Goal: Task Accomplishment & Management: Manage account settings

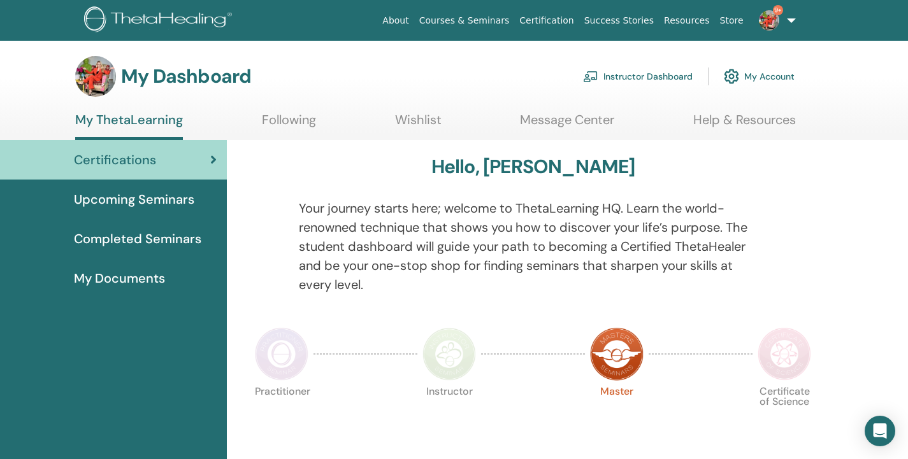
click at [669, 76] on link "Instructor Dashboard" at bounding box center [638, 76] width 110 height 28
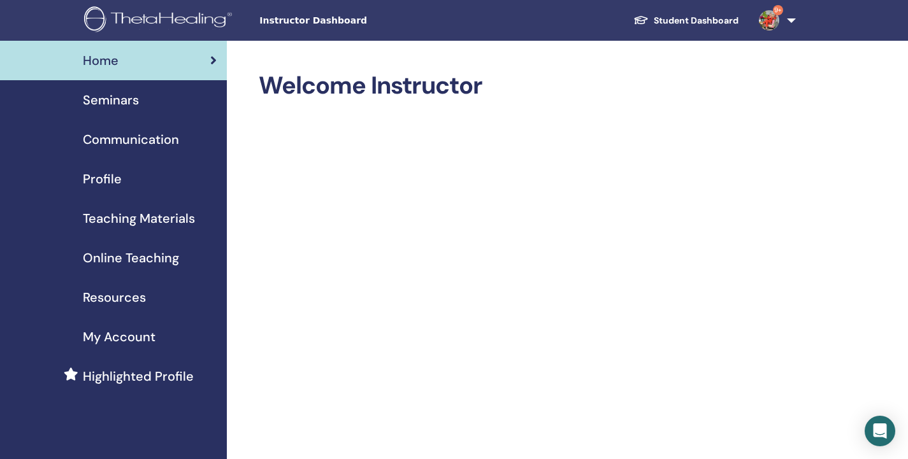
click at [120, 103] on span "Seminars" at bounding box center [111, 99] width 56 height 19
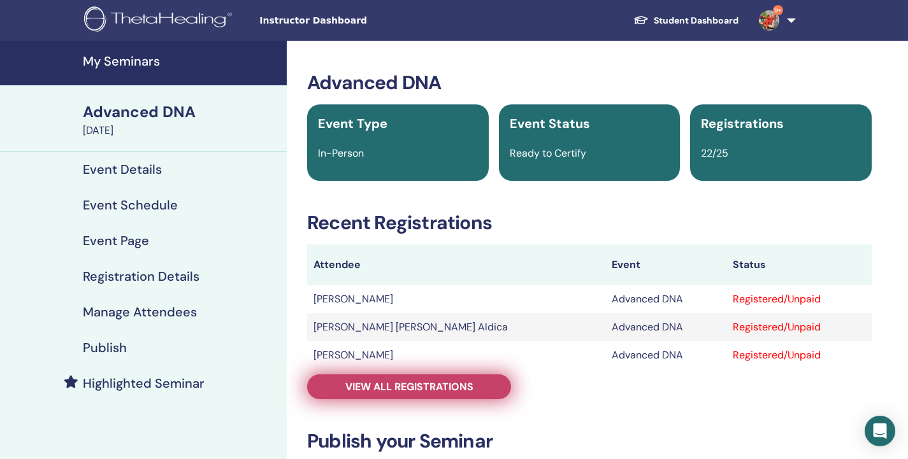
click at [404, 389] on span "View all registrations" at bounding box center [409, 386] width 128 height 13
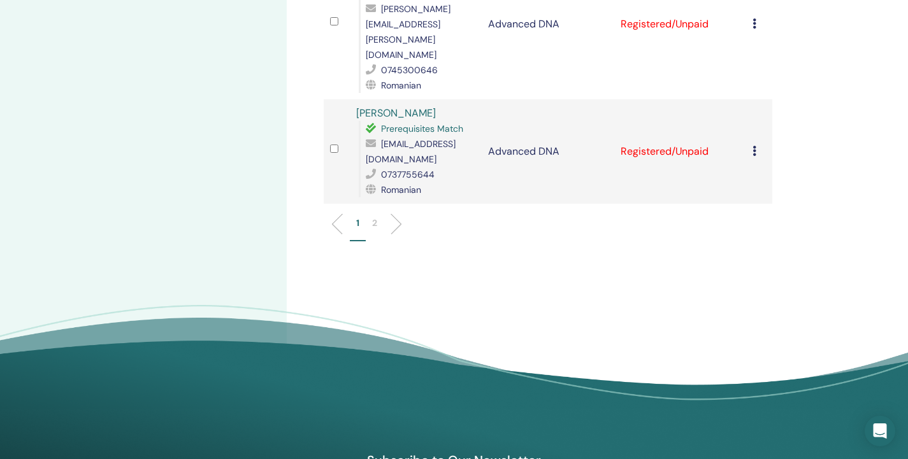
scroll to position [2173, 0]
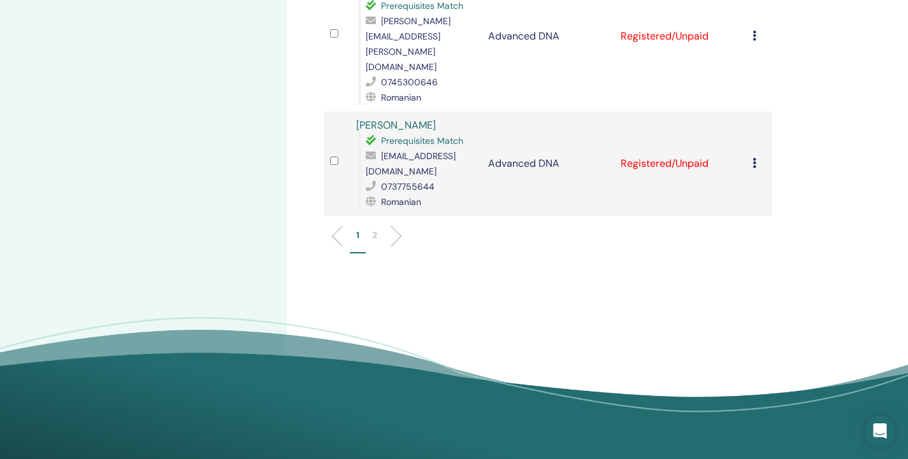
click at [374, 229] on p "2" at bounding box center [374, 235] width 5 height 13
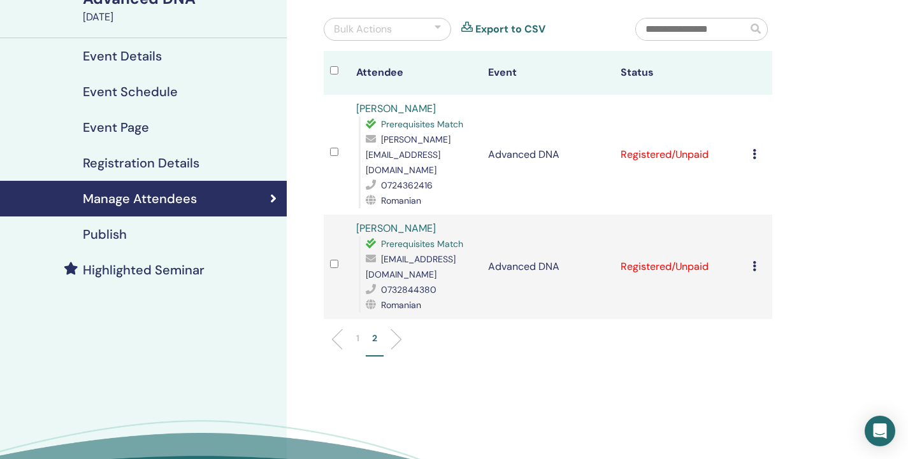
scroll to position [0, 0]
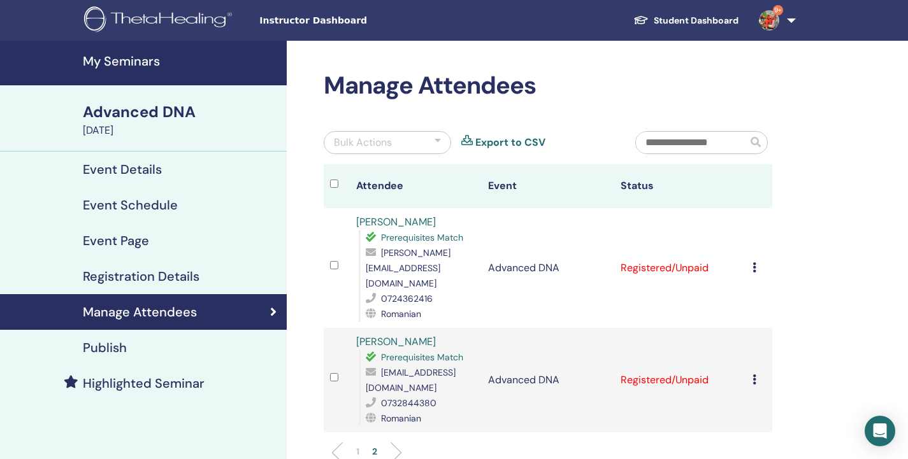
click at [438, 132] on div "Bulk Actions" at bounding box center [387, 142] width 127 height 23
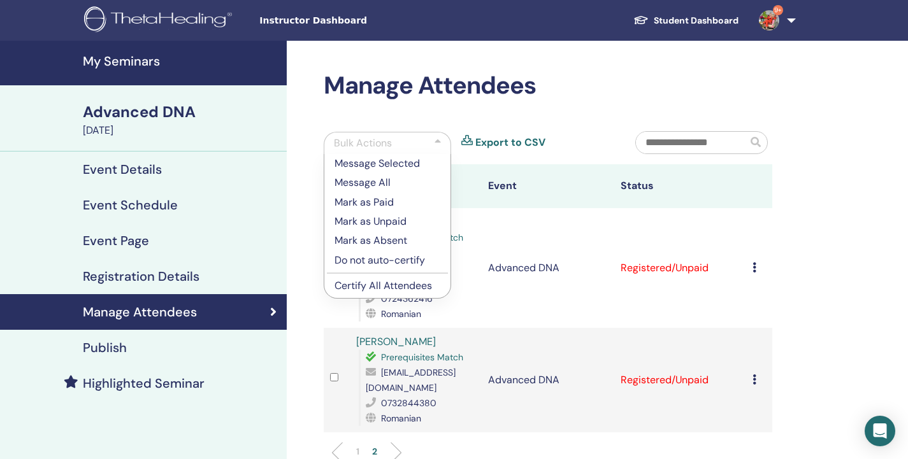
click at [371, 202] on p "Mark as Paid" at bounding box center [387, 202] width 106 height 15
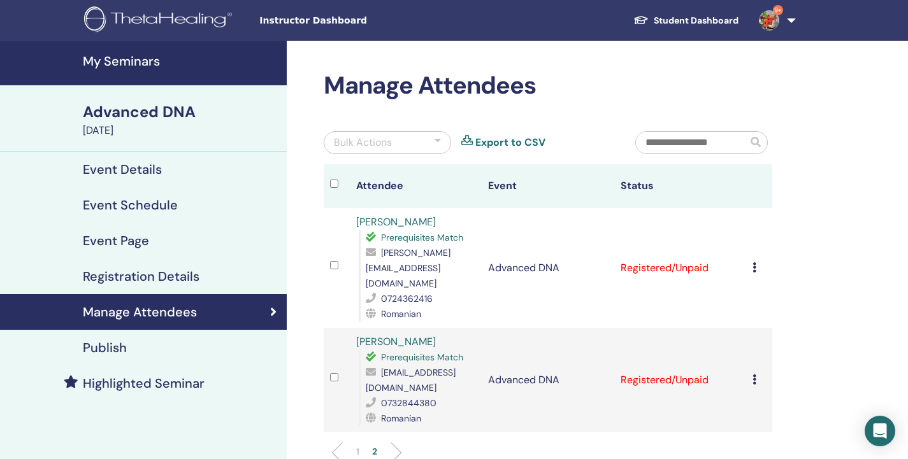
click at [877, 139] on div "Manage Attendees Bulk Actions Export to CSV Attendee Event Status Elena-Cristin…" at bounding box center [589, 351] width 605 height 620
click at [437, 143] on div at bounding box center [437, 142] width 6 height 15
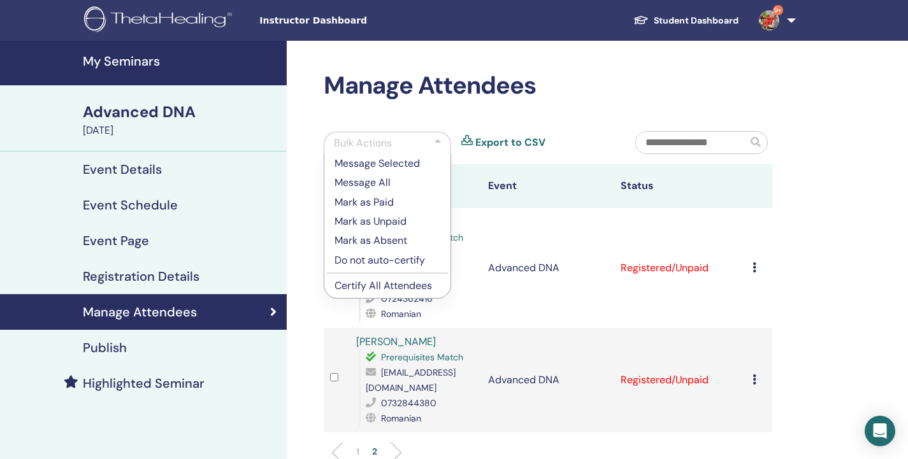
click at [301, 198] on div "Manage Attendees Bulk Actions Message Selected Message All Mark as Paid Mark as…" at bounding box center [589, 351] width 605 height 620
click at [365, 204] on p "Mark as Paid" at bounding box center [387, 202] width 106 height 15
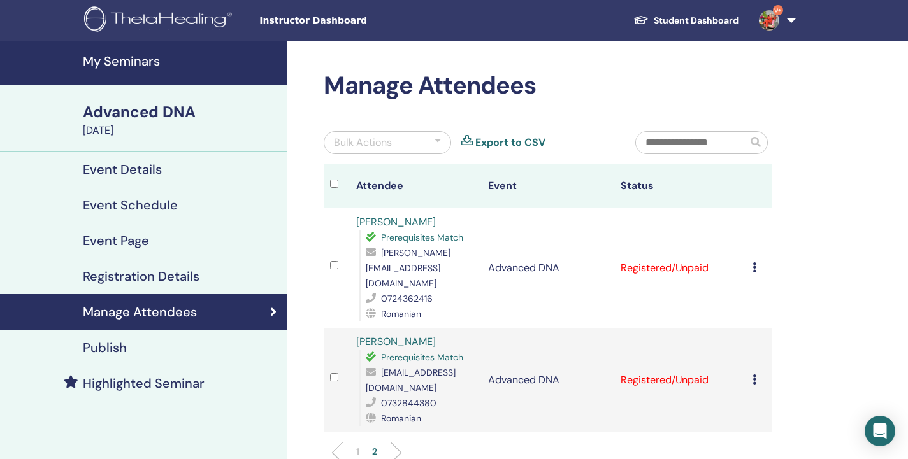
click at [339, 183] on div at bounding box center [340, 186] width 20 height 18
click at [438, 138] on div at bounding box center [437, 142] width 6 height 15
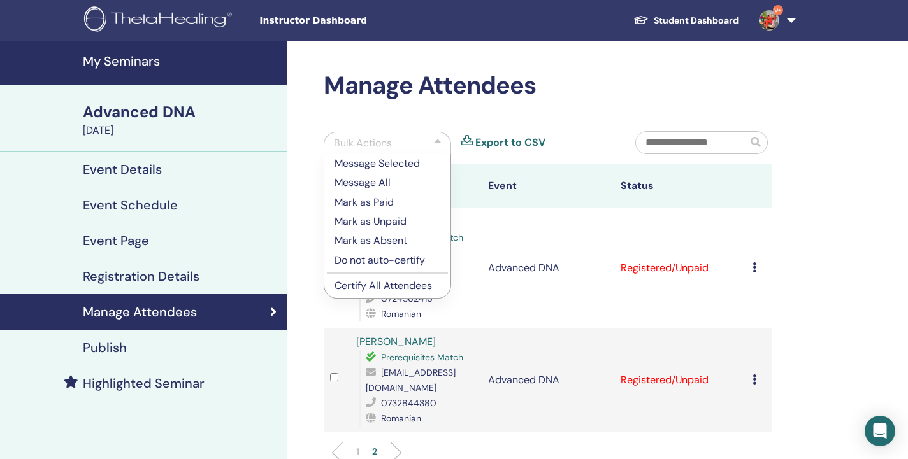
click at [376, 202] on p "Mark as Paid" at bounding box center [387, 202] width 106 height 15
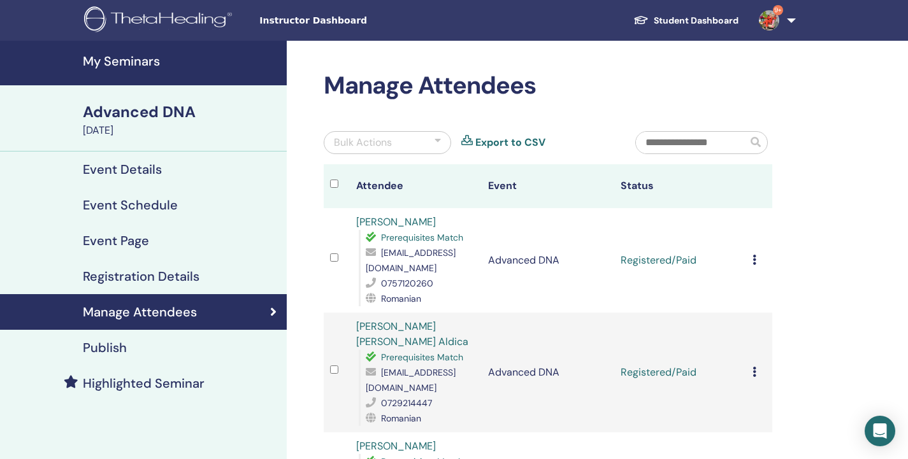
click at [439, 142] on div at bounding box center [437, 142] width 6 height 15
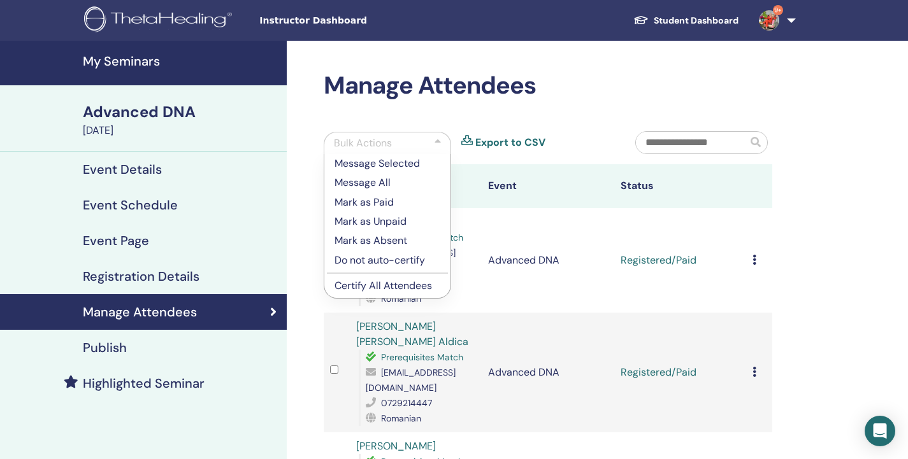
click at [376, 289] on p "Certify All Attendees" at bounding box center [387, 285] width 106 height 15
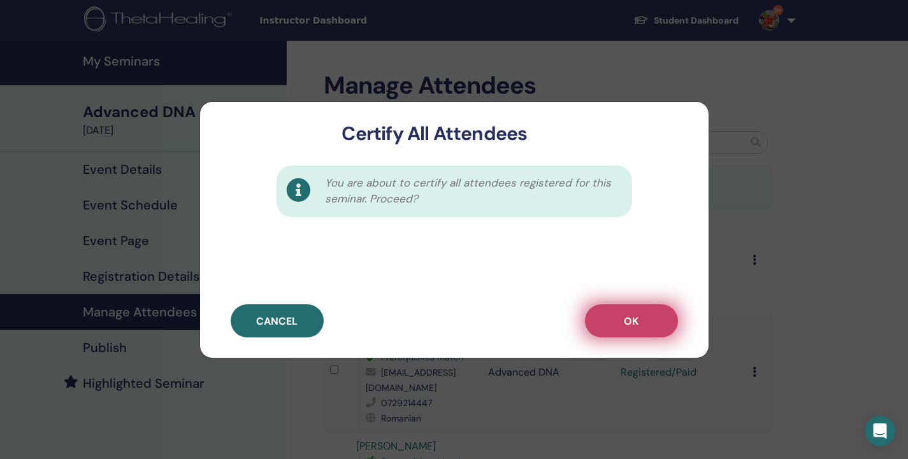
click at [631, 325] on span "OK" at bounding box center [631, 321] width 15 height 13
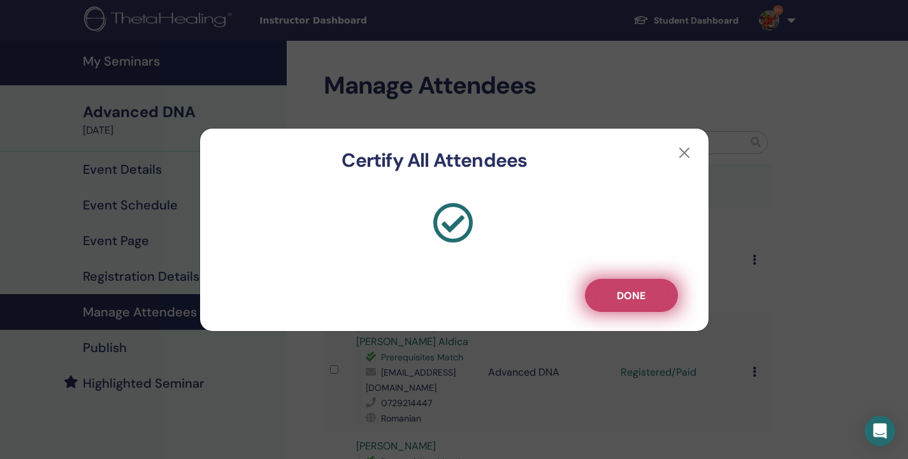
click at [655, 290] on button "Done" at bounding box center [631, 295] width 93 height 33
